Goal: Information Seeking & Learning: Learn about a topic

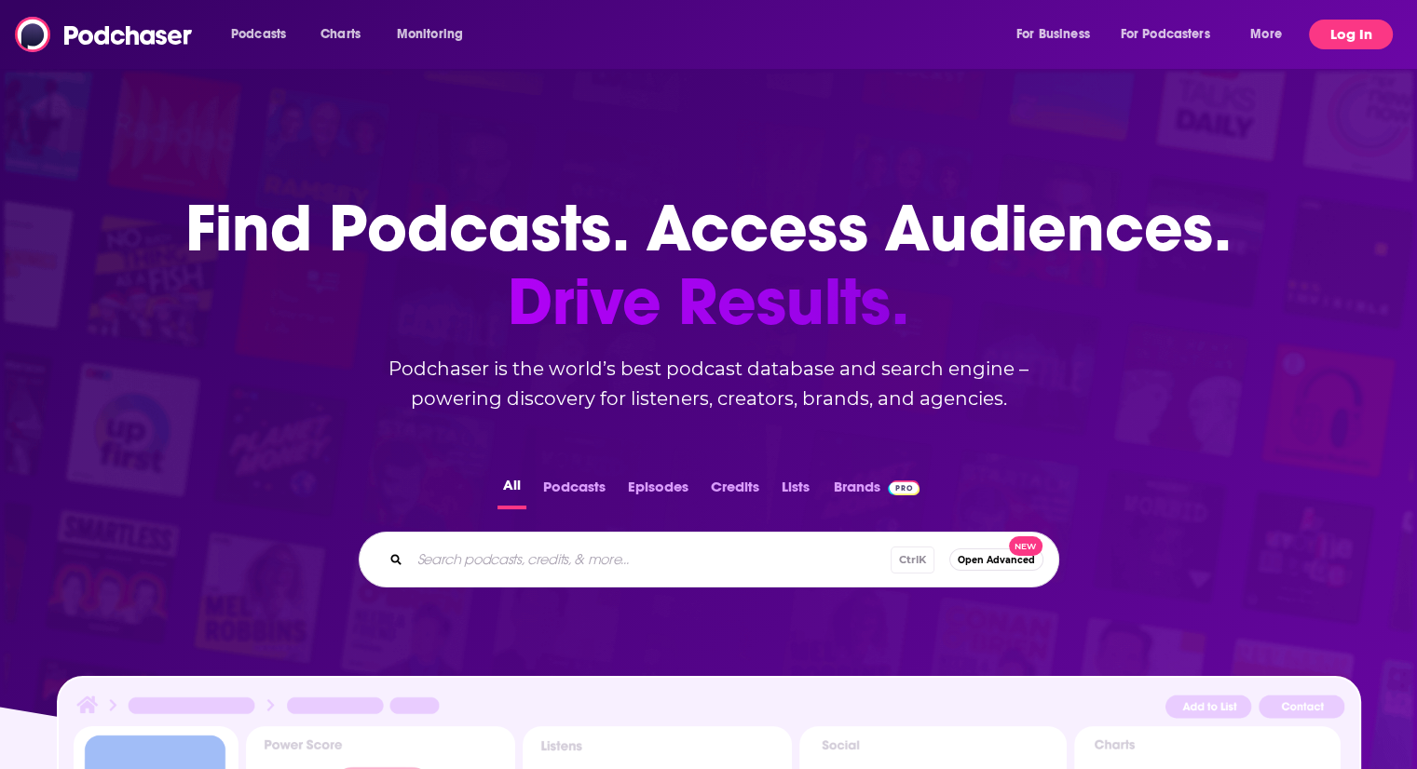
click at [1345, 40] on button "Log In" at bounding box center [1351, 35] width 84 height 30
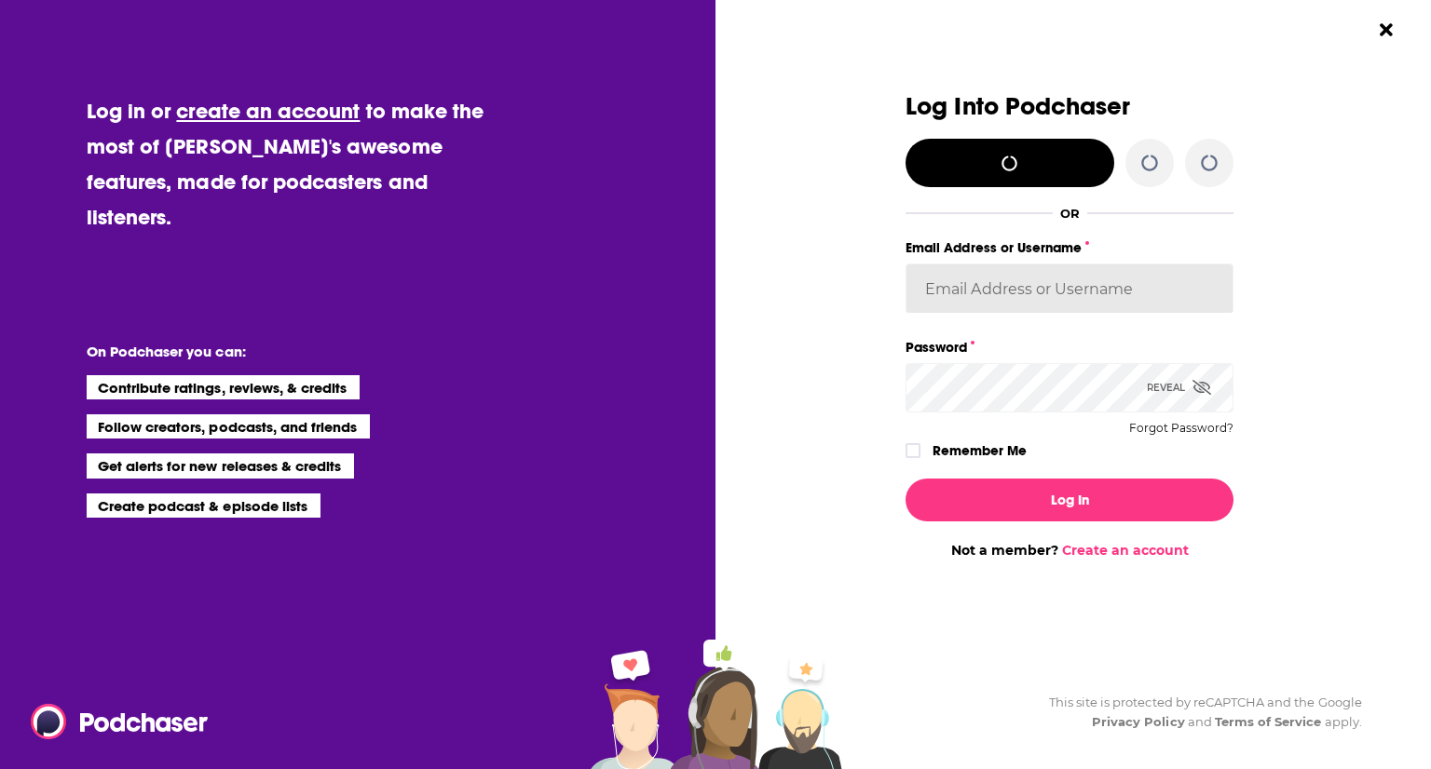
type input "kerrifulks"
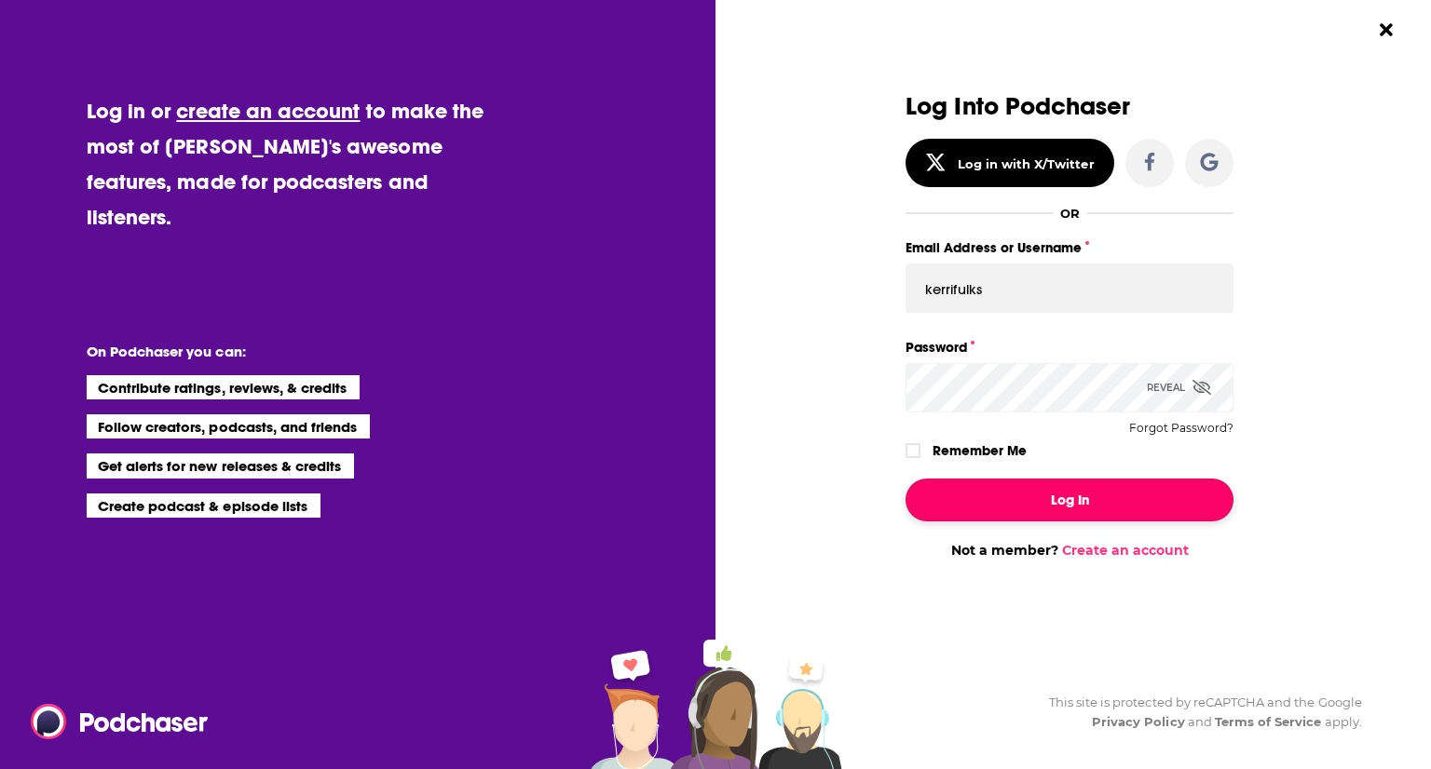
click at [1038, 479] on button "Log In" at bounding box center [1069, 500] width 328 height 43
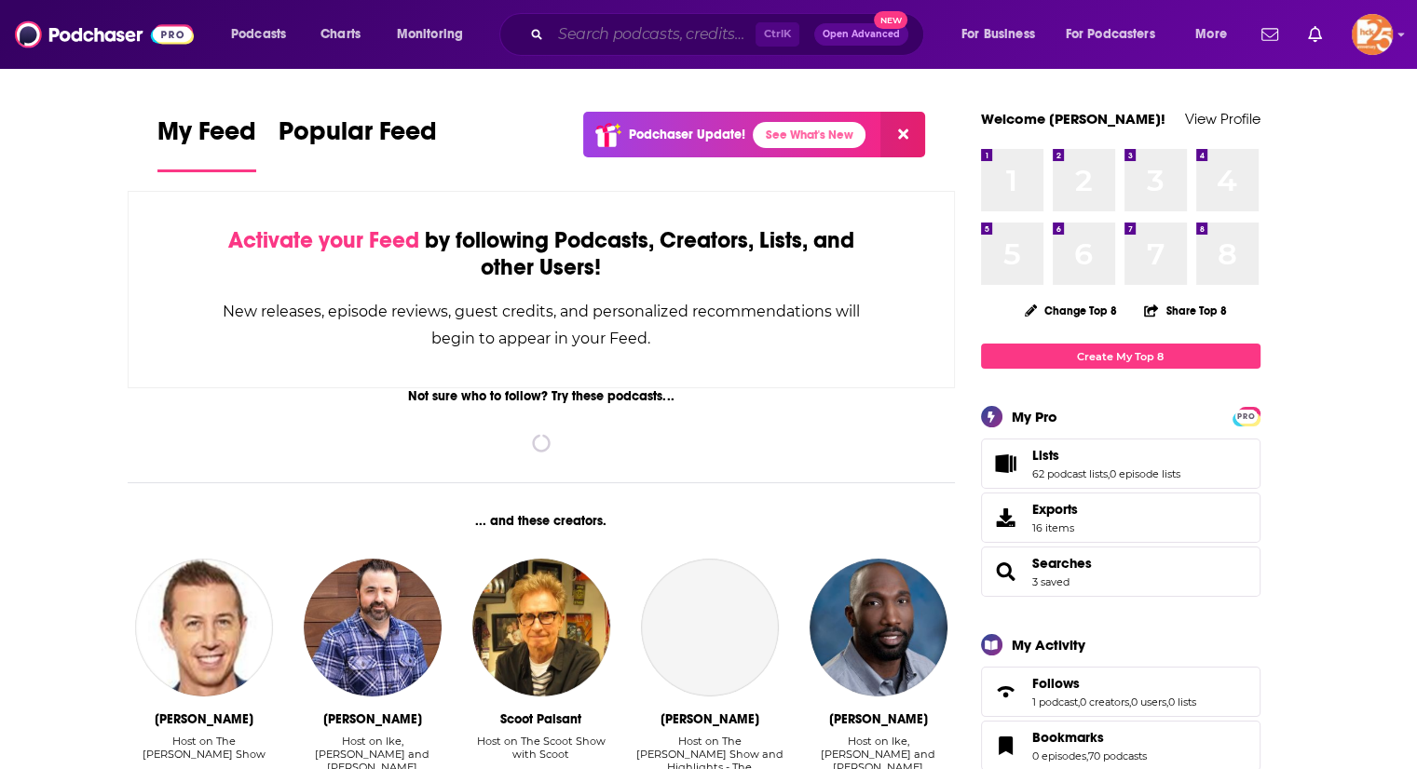
click at [578, 40] on input "Search podcasts, credits, & more..." at bounding box center [652, 35] width 205 height 30
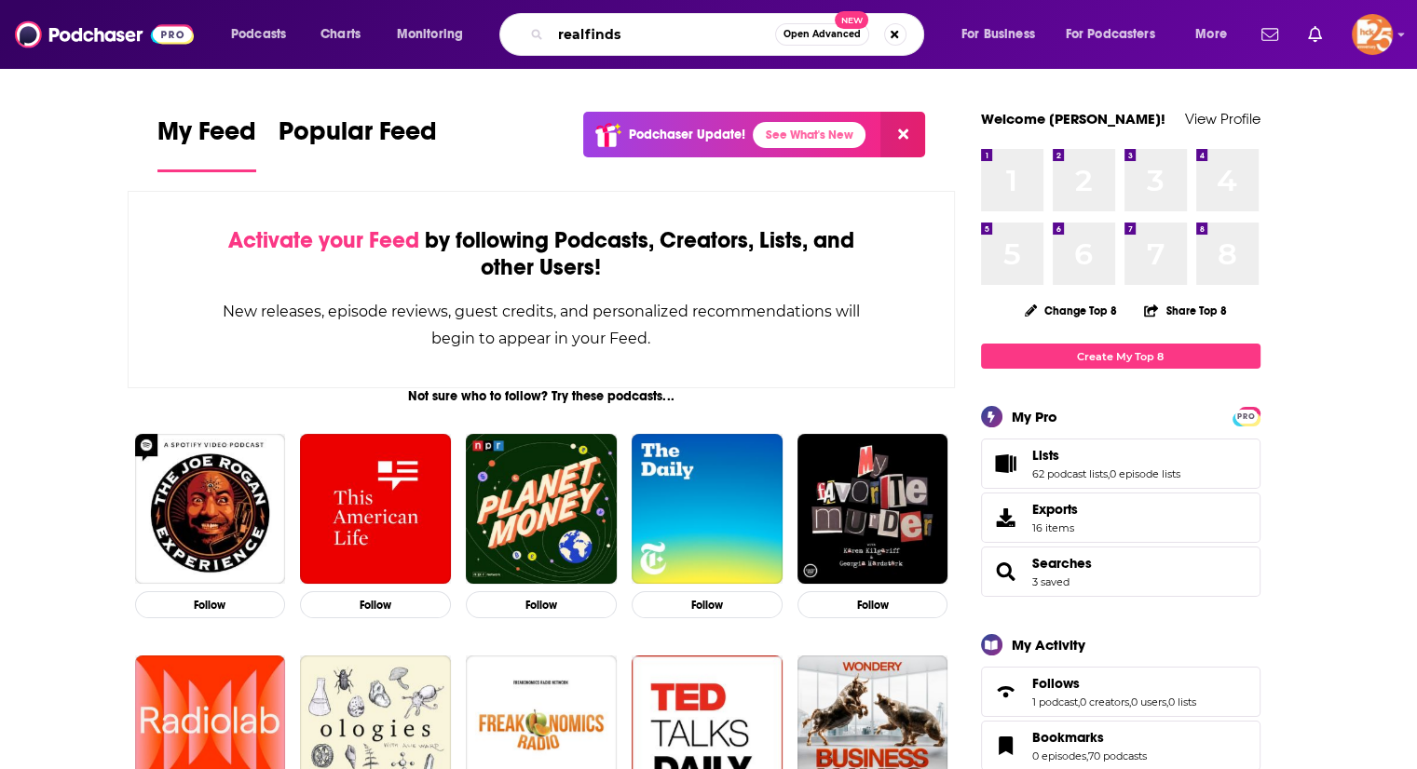
type input "realfinds"
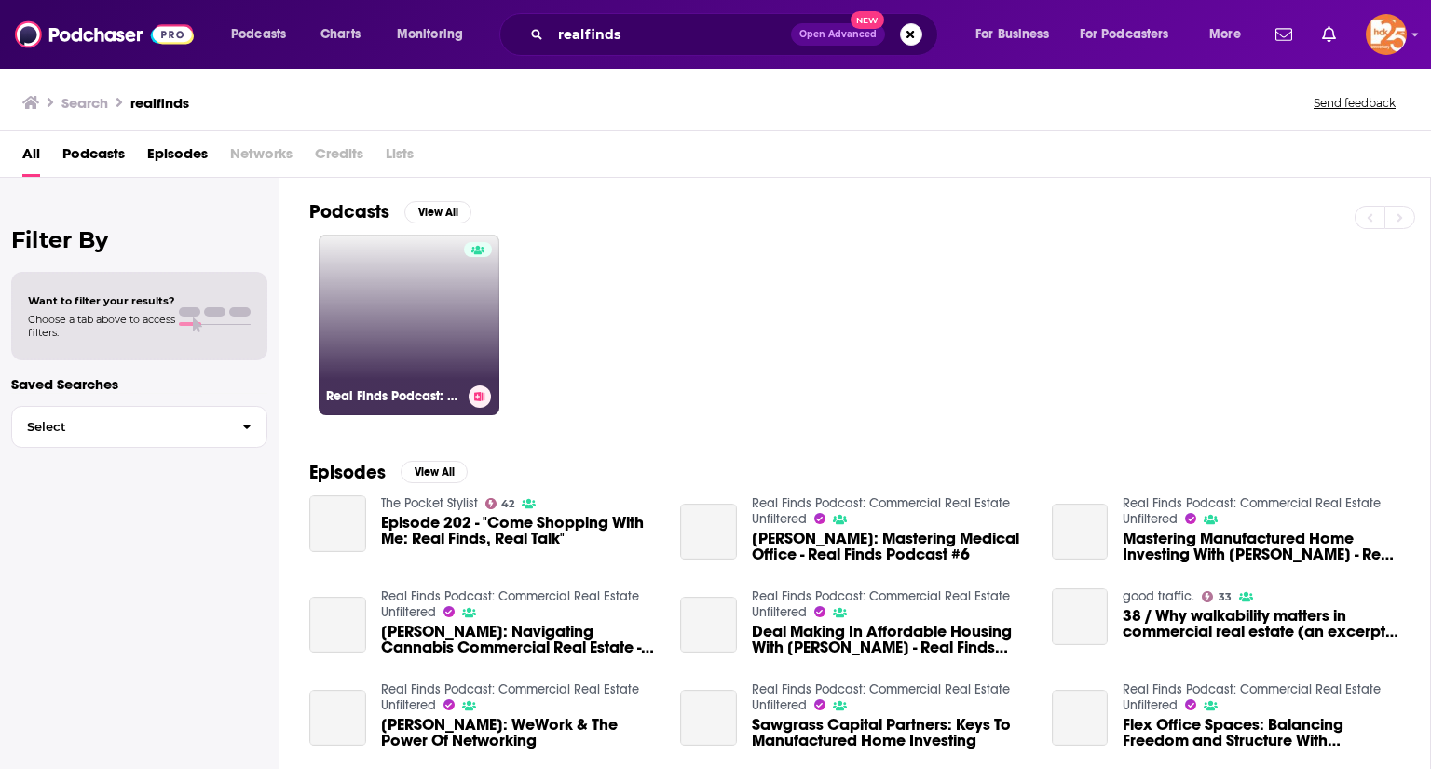
click at [389, 300] on link "Real Finds Podcast: Commercial Real Estate Unfiltered" at bounding box center [409, 325] width 181 height 181
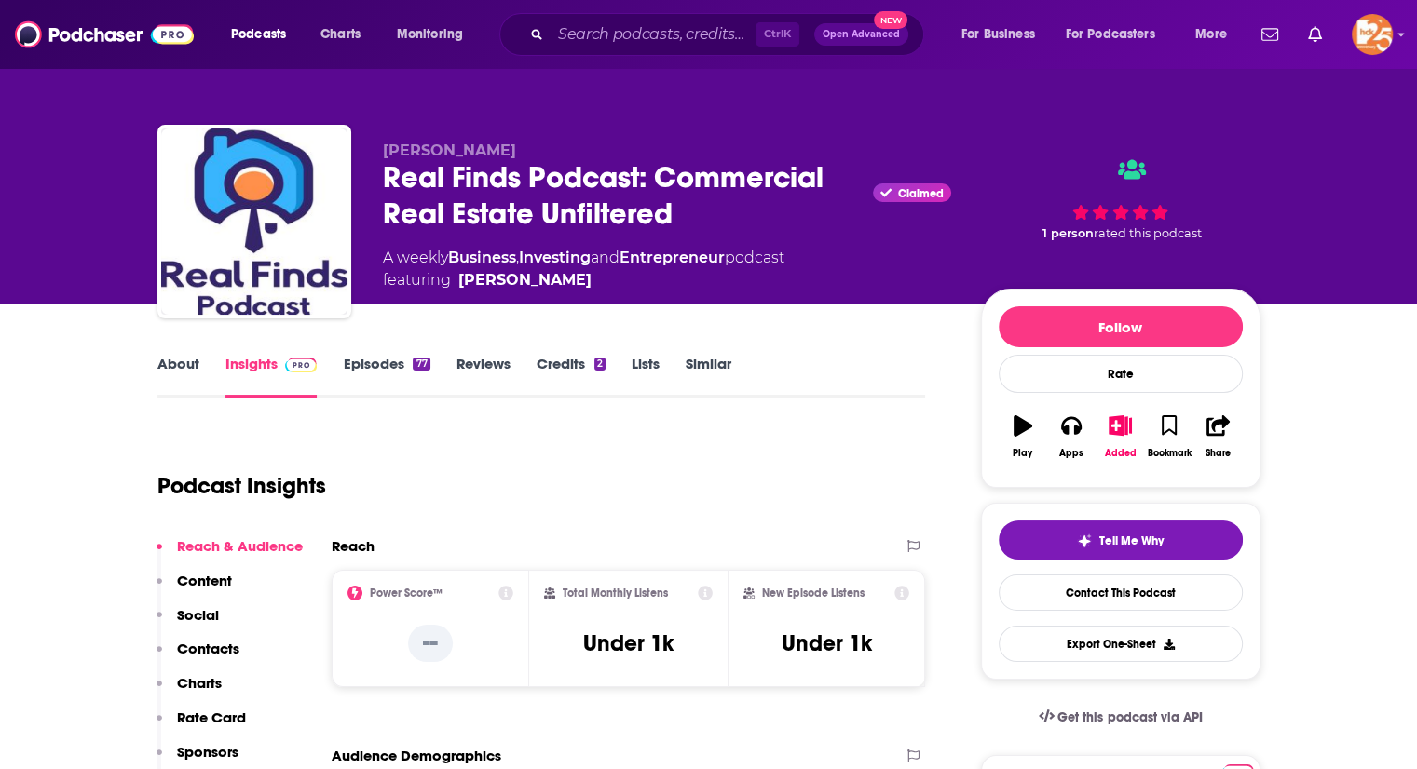
click at [387, 360] on link "Episodes 77" at bounding box center [386, 376] width 87 height 43
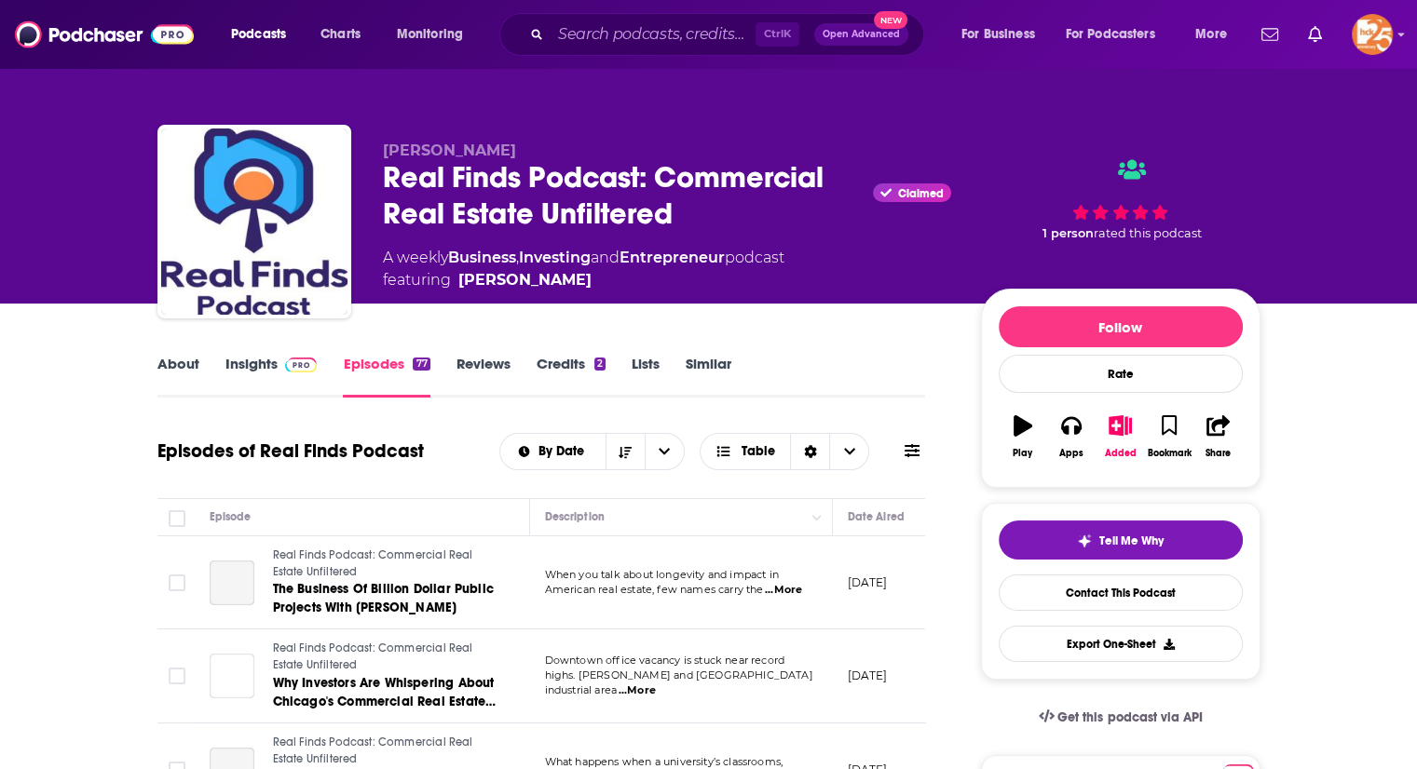
click at [182, 370] on link "About" at bounding box center [178, 376] width 42 height 43
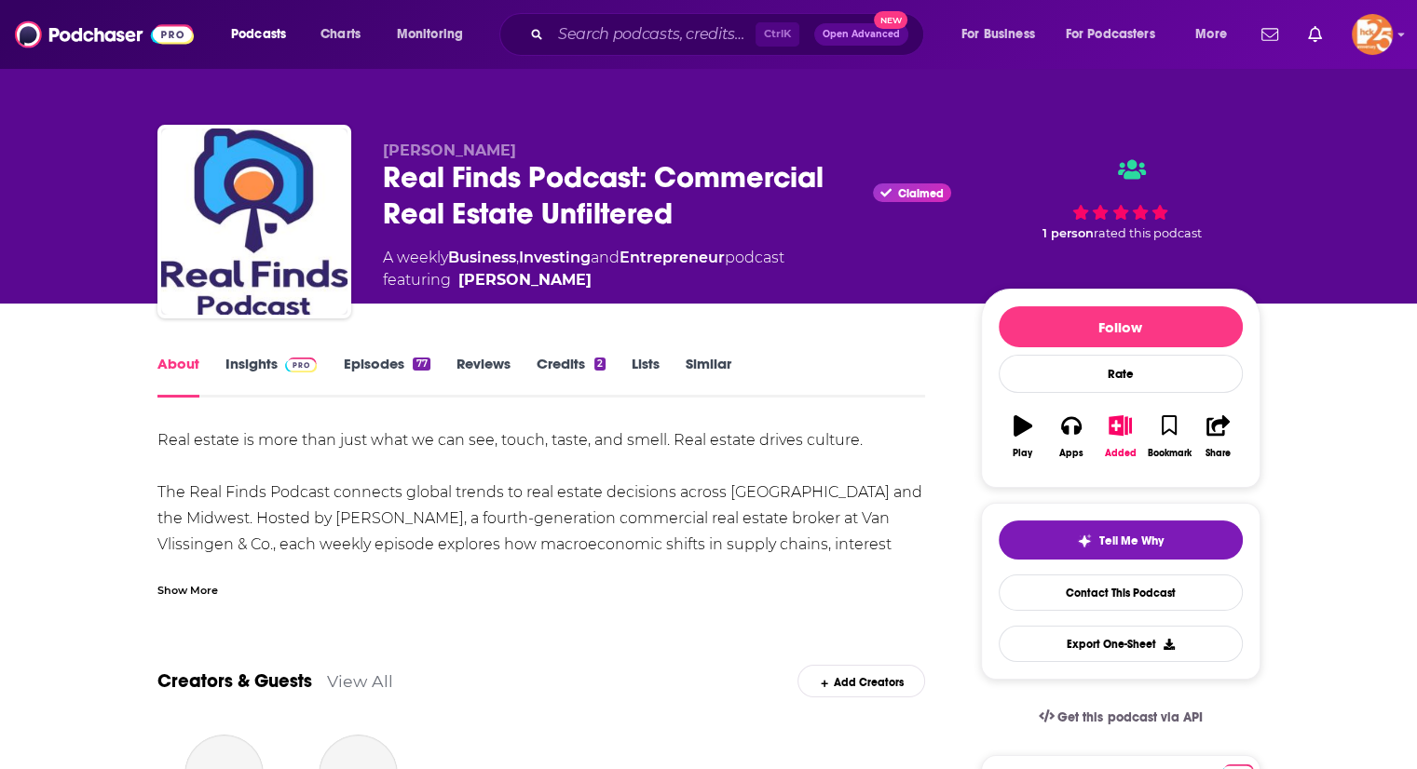
click at [253, 363] on link "Insights" at bounding box center [271, 376] width 92 height 43
